Goal: Information Seeking & Learning: Find specific fact

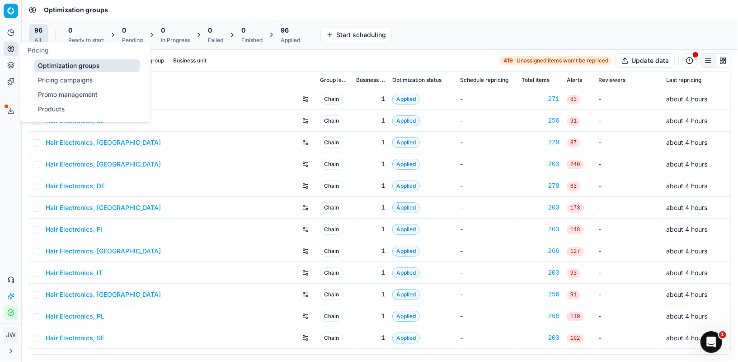
click at [47, 63] on link "Optimization groups" at bounding box center [86, 65] width 105 height 13
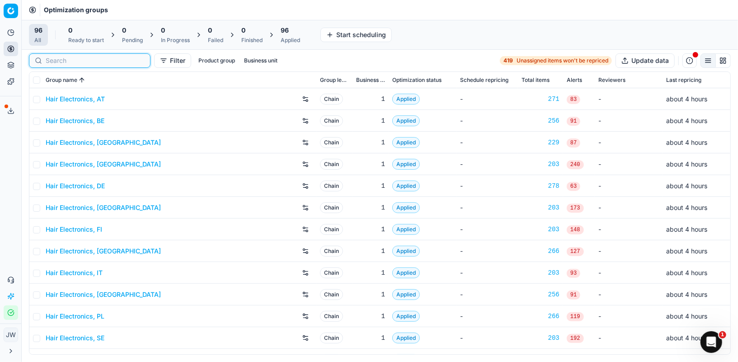
click at [63, 58] on input at bounding box center [95, 60] width 99 height 9
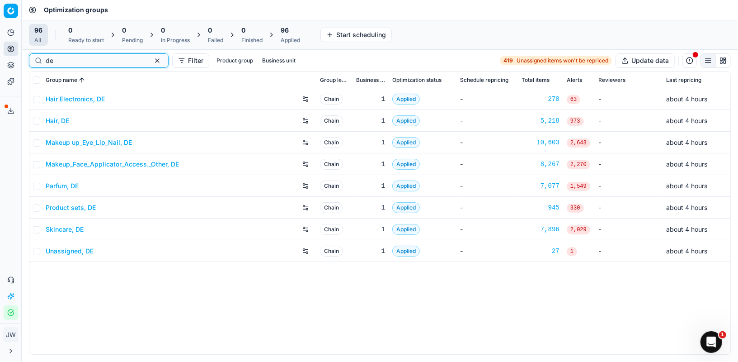
type input "de"
click at [61, 121] on link "Hair, DE" at bounding box center [58, 120] width 24 height 9
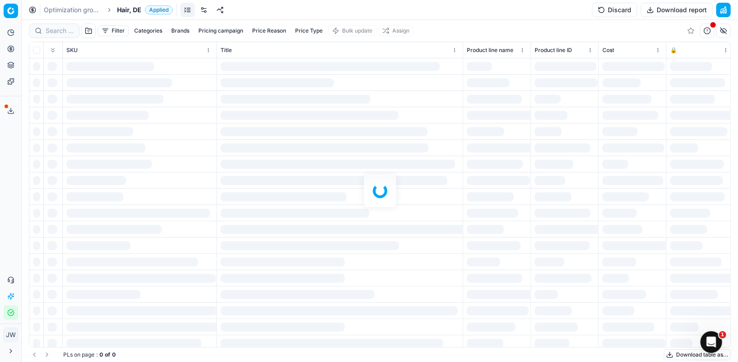
click at [64, 34] on div at bounding box center [380, 191] width 717 height 342
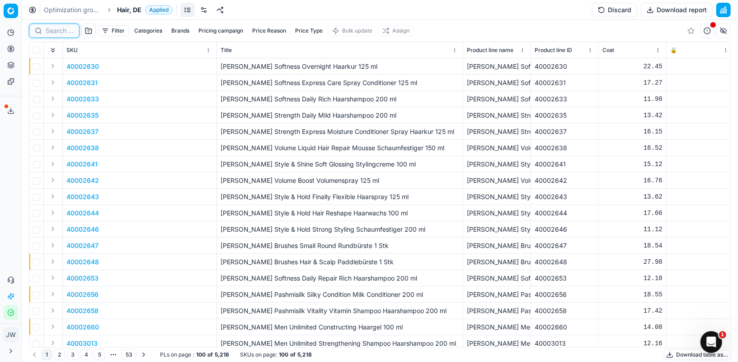
click at [55, 30] on input at bounding box center [60, 30] width 28 height 9
paste input "90010932-0017341"
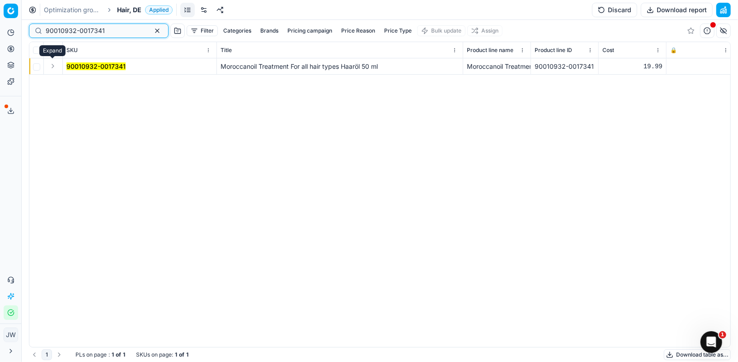
type input "90010932-0017341"
click at [50, 66] on button "Expand" at bounding box center [52, 66] width 11 height 11
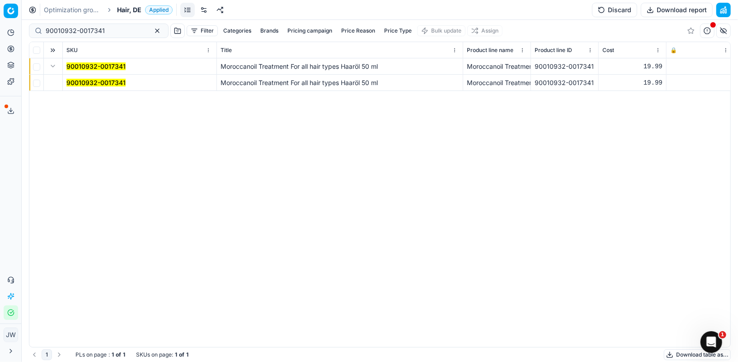
click at [76, 84] on mark "90010932-0017341" at bounding box center [95, 83] width 59 height 8
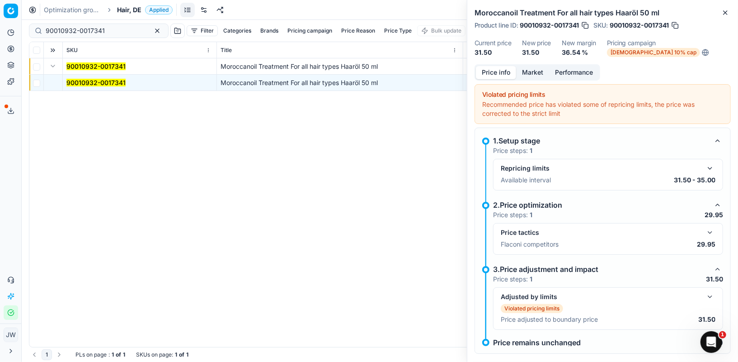
click at [706, 229] on button "button" at bounding box center [710, 232] width 11 height 11
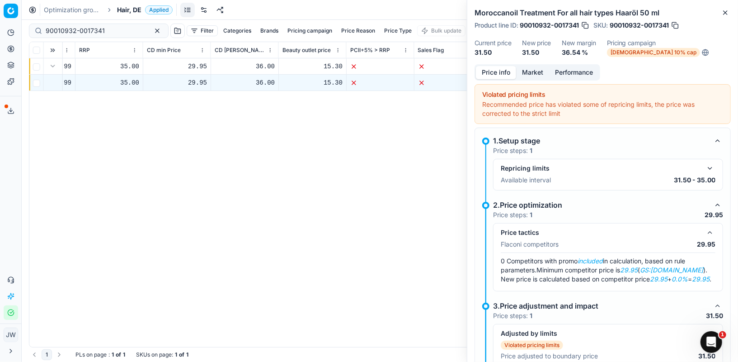
scroll to position [0, 772]
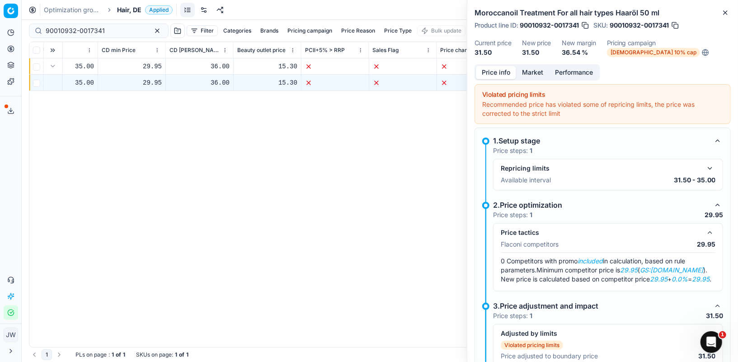
click at [531, 63] on div "Moroccanoil Treatment For all hair types Haaröl 50 ml Product line ID : 9001093…" at bounding box center [602, 32] width 271 height 64
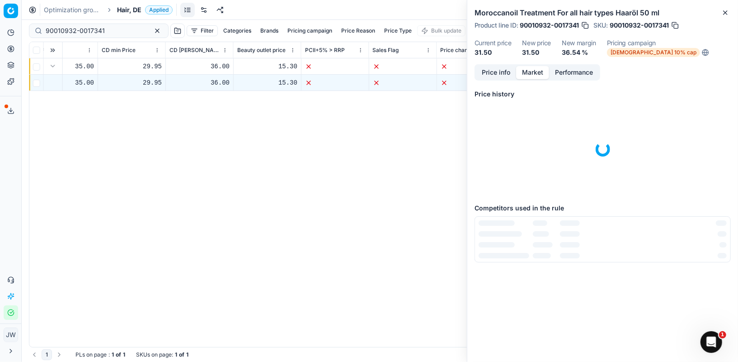
click at [532, 68] on button "Market" at bounding box center [532, 72] width 33 height 13
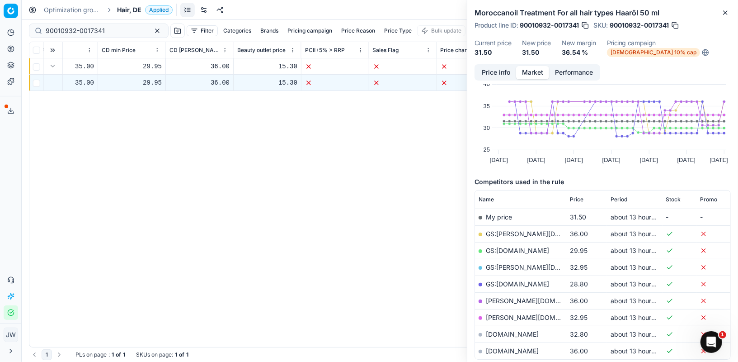
scroll to position [23, 0]
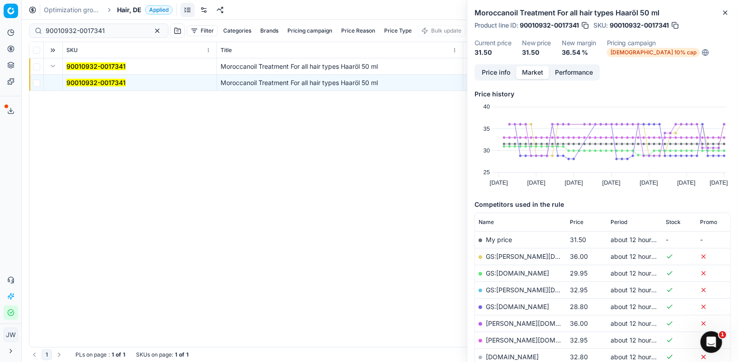
click at [13, 48] on icon at bounding box center [10, 48] width 7 height 7
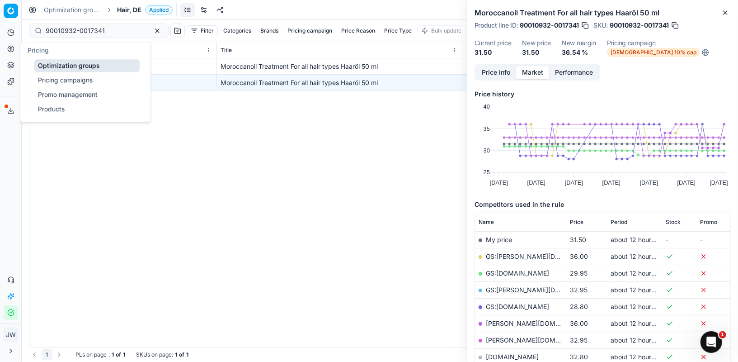
click at [39, 66] on link "Optimization groups" at bounding box center [86, 65] width 105 height 13
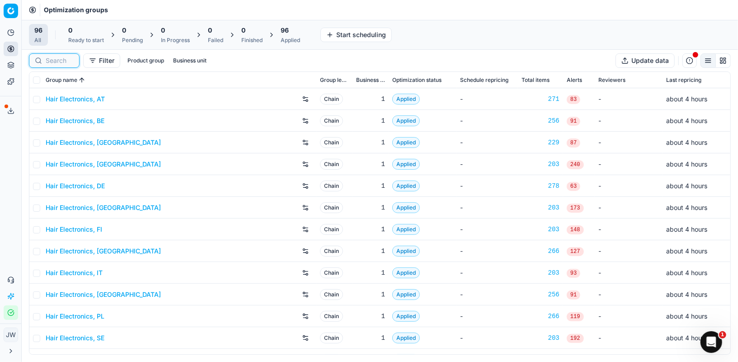
click at [66, 63] on input at bounding box center [60, 60] width 28 height 9
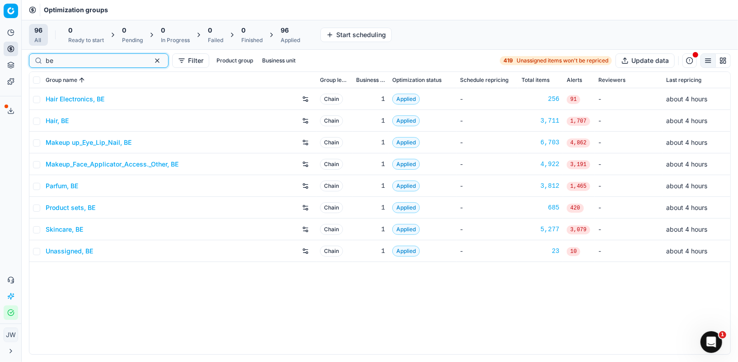
type input "be"
click at [65, 191] on div "Parfum, BE" at bounding box center [179, 186] width 267 height 14
click at [65, 184] on link "Parfum, BE" at bounding box center [62, 185] width 33 height 9
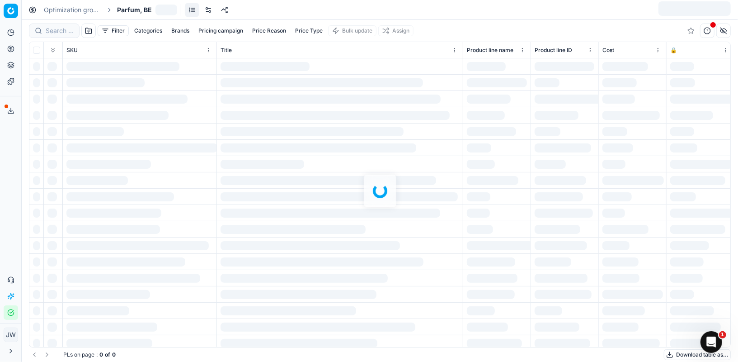
click at [55, 30] on div at bounding box center [380, 191] width 717 height 342
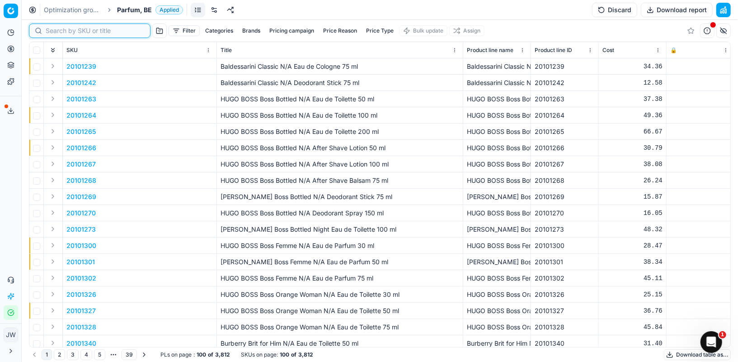
click at [60, 30] on input at bounding box center [95, 30] width 99 height 9
paste input "80004581-90"
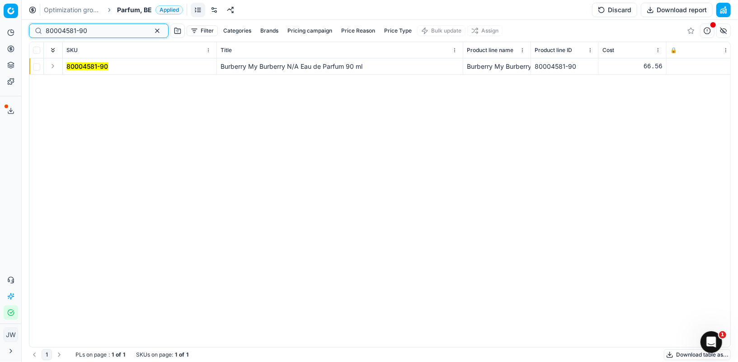
type input "80004581-90"
click at [50, 64] on button "Expand" at bounding box center [52, 66] width 11 height 11
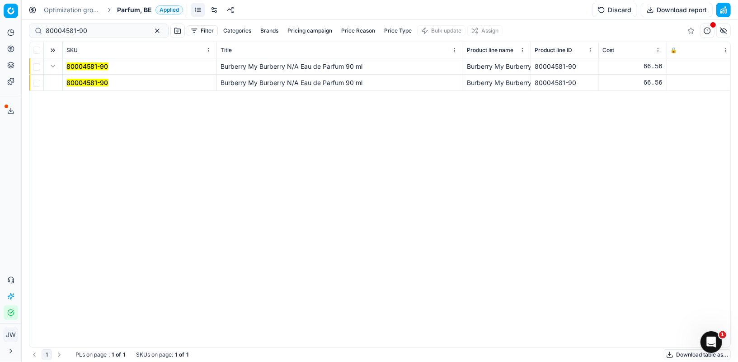
click at [77, 85] on mark "80004581-90" at bounding box center [87, 83] width 42 height 8
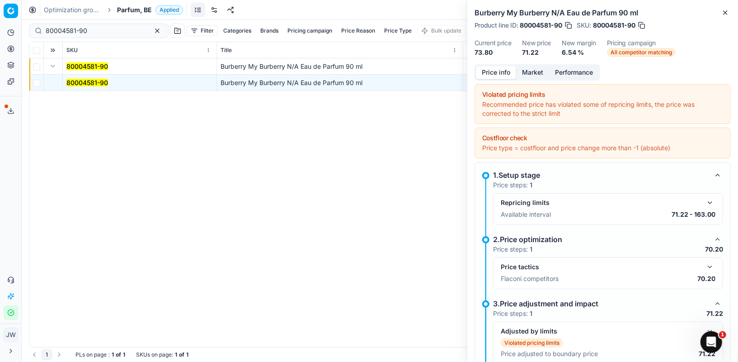
click at [712, 265] on button "button" at bounding box center [710, 266] width 11 height 11
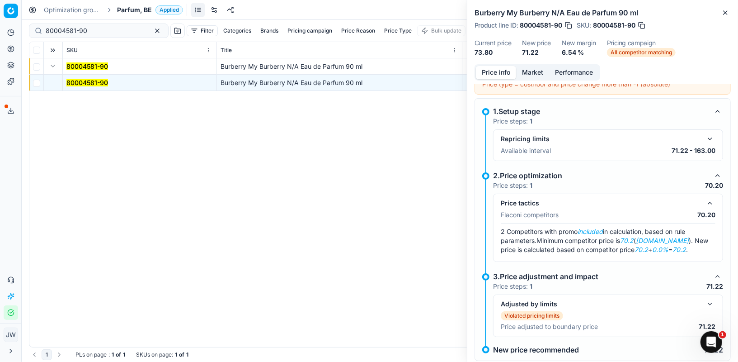
scroll to position [61, 0]
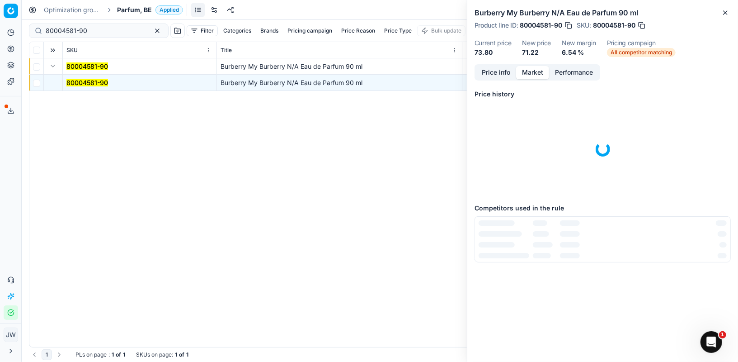
click at [525, 74] on button "Market" at bounding box center [532, 72] width 33 height 13
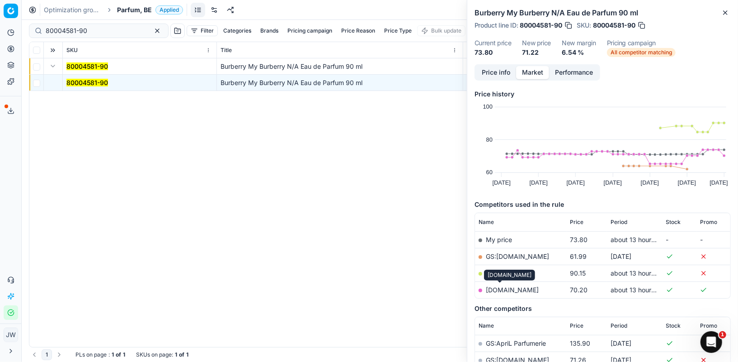
click at [504, 289] on link "[DOMAIN_NAME]" at bounding box center [512, 290] width 53 height 8
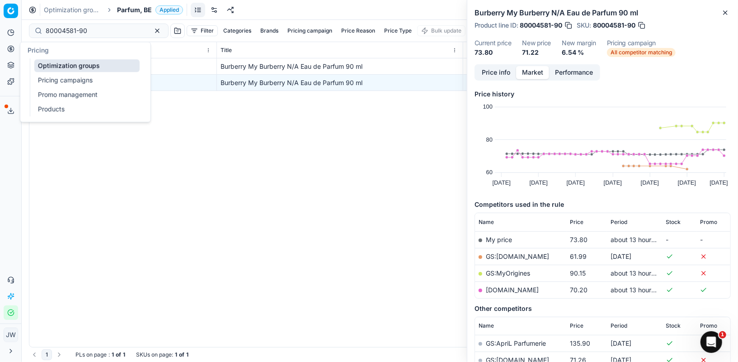
click at [11, 49] on icon at bounding box center [10, 48] width 7 height 7
click at [50, 63] on link "Optimization groups" at bounding box center [86, 65] width 105 height 13
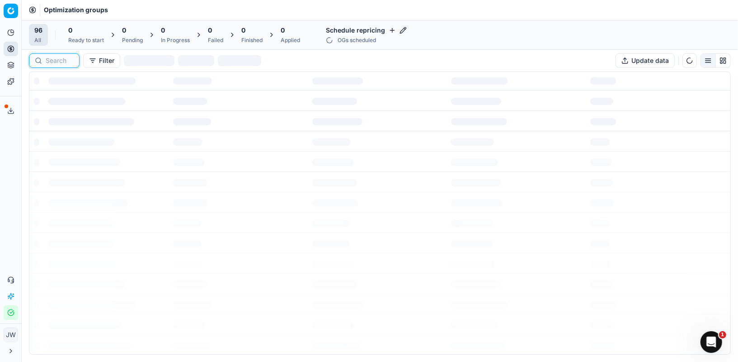
click at [51, 57] on input at bounding box center [60, 60] width 28 height 9
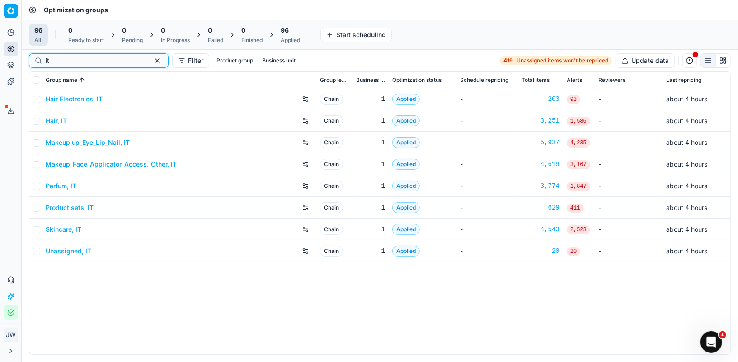
type input "it"
click at [67, 184] on link "Parfum, IT" at bounding box center [61, 185] width 31 height 9
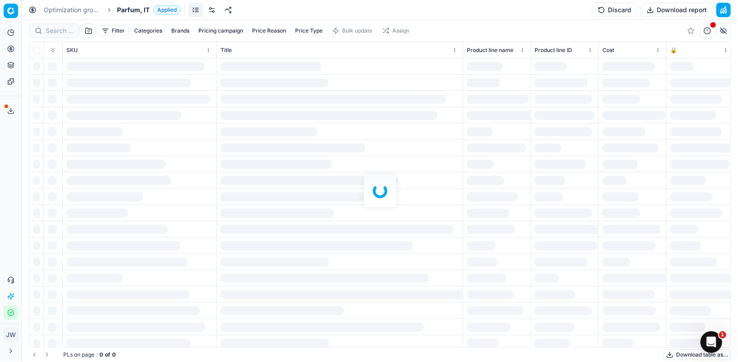
click at [55, 30] on div at bounding box center [380, 191] width 717 height 342
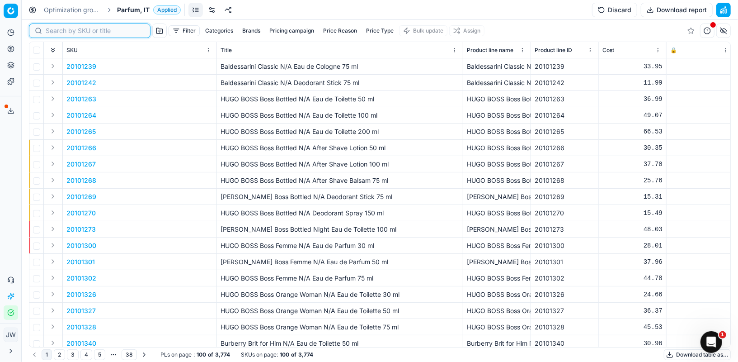
click at [55, 30] on input at bounding box center [95, 30] width 99 height 9
paste input "80059496-125"
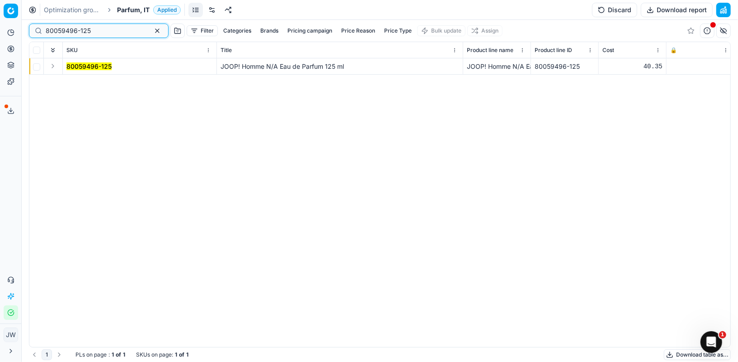
type input "80059496-125"
click at [52, 66] on button "Expand" at bounding box center [52, 66] width 11 height 11
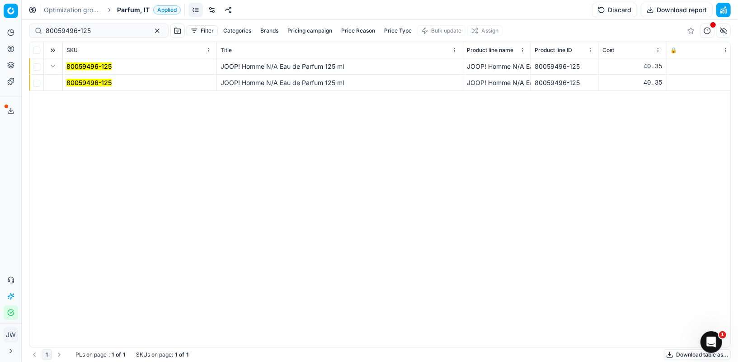
click at [76, 82] on mark "80059496-125" at bounding box center [88, 83] width 45 height 8
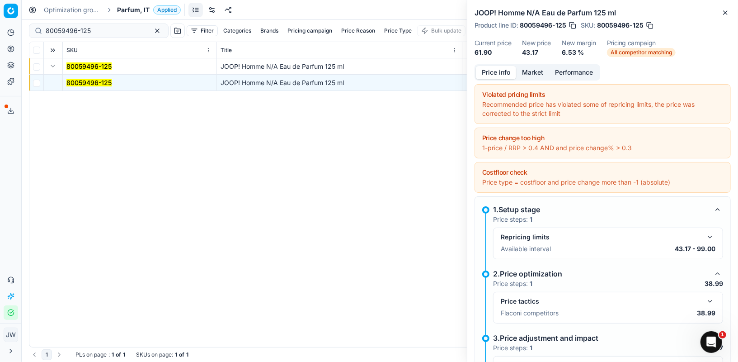
click at [538, 72] on button "Market" at bounding box center [532, 72] width 33 height 13
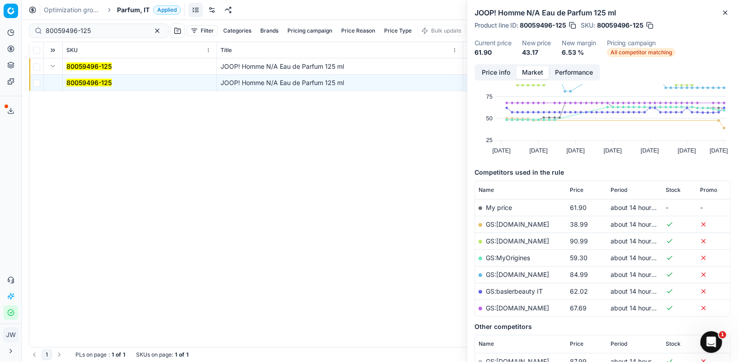
scroll to position [47, 0]
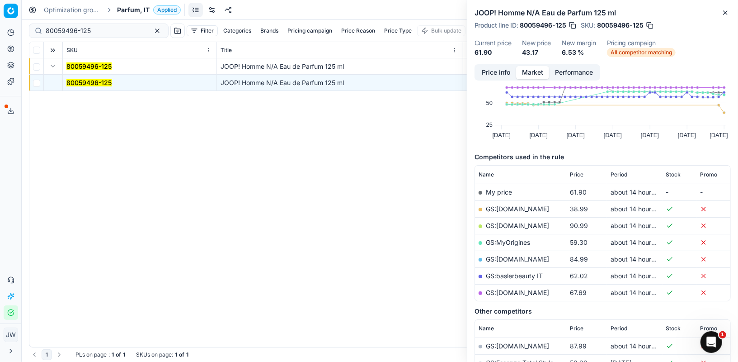
click at [483, 72] on button "Price info" at bounding box center [496, 72] width 40 height 13
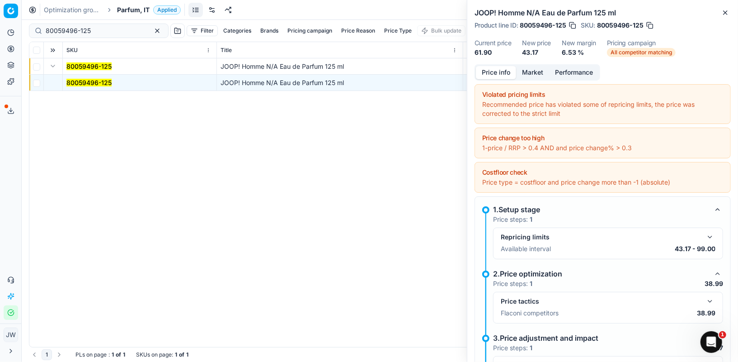
click at [712, 302] on button "button" at bounding box center [710, 301] width 11 height 11
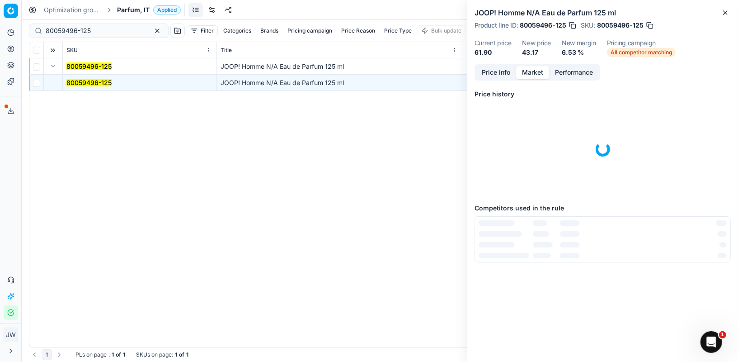
scroll to position [0, 0]
click at [541, 75] on button "Market" at bounding box center [532, 72] width 33 height 13
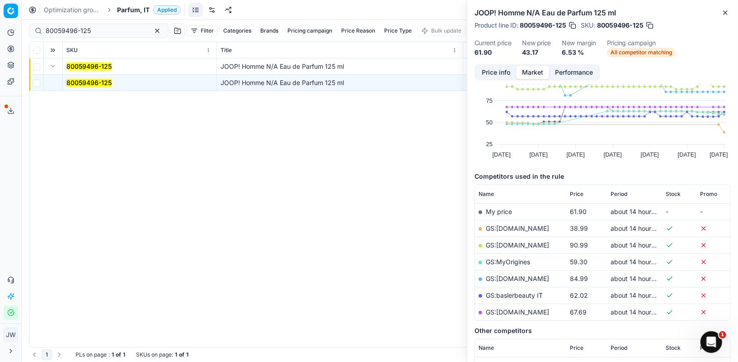
scroll to position [35, 0]
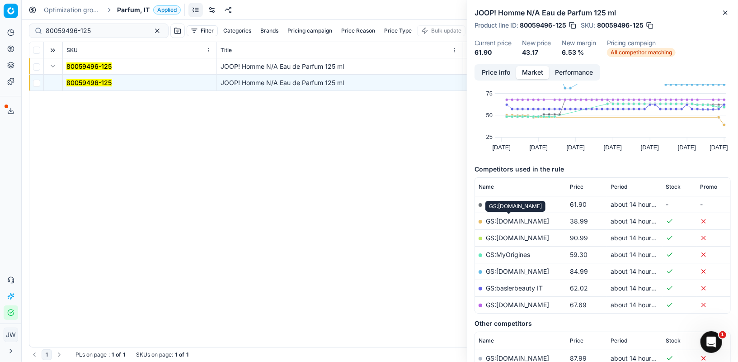
click at [498, 217] on link "GS:[DOMAIN_NAME]" at bounding box center [517, 221] width 63 height 8
